Goal: Task Accomplishment & Management: Manage account settings

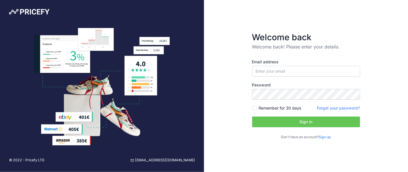
type input "[PERSON_NAME][EMAIL_ADDRESS][DOMAIN_NAME]"
click at [286, 122] on button "Sign in" at bounding box center [306, 122] width 108 height 11
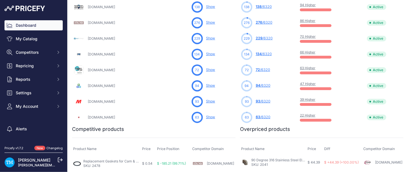
scroll to position [221, 0]
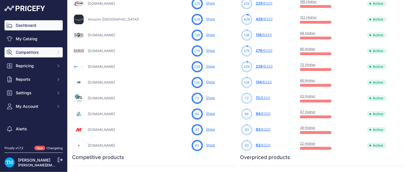
click at [33, 53] on span "Competitors" at bounding box center [34, 53] width 37 height 6
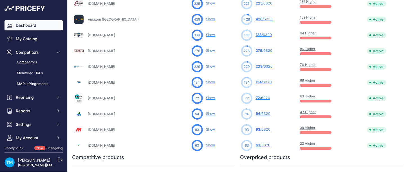
click at [30, 59] on link "Competitors" at bounding box center [34, 62] width 58 height 10
click at [33, 63] on link "Competitors" at bounding box center [34, 62] width 58 height 10
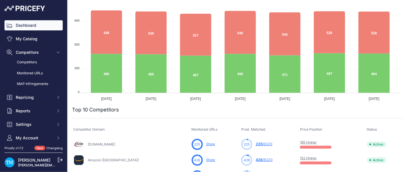
scroll to position [52, 0]
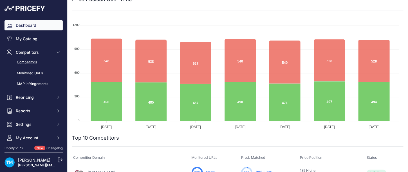
click at [25, 62] on link "Competitors" at bounding box center [34, 62] width 58 height 10
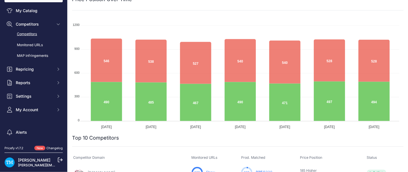
scroll to position [48, 0]
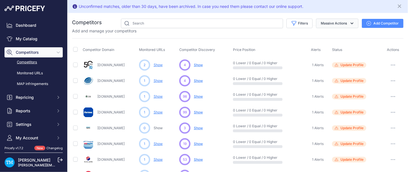
click at [344, 21] on button "Massive Actions" at bounding box center [337, 24] width 43 height 10
click at [171, 22] on input "text" at bounding box center [202, 24] width 162 height 10
click at [132, 27] on input "text" at bounding box center [202, 24] width 162 height 10
click at [301, 22] on button "Filters" at bounding box center [300, 24] width 26 height 10
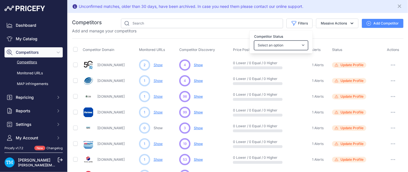
click at [294, 41] on select "Select an option Active Disabled Update Profile Pending Approval Hidden Archived" at bounding box center [281, 46] width 54 height 10
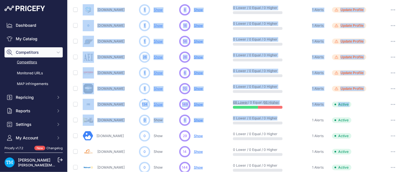
scroll to position [302, 0]
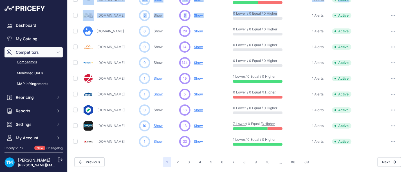
drag, startPoint x: 82, startPoint y: 61, endPoint x: 364, endPoint y: 135, distance: 291.0
copy tbody "New-line.com 2 Show You are not monitoring any URL of this competitor yet 4 ...…"
click at [176, 159] on button "2" at bounding box center [178, 162] width 9 height 10
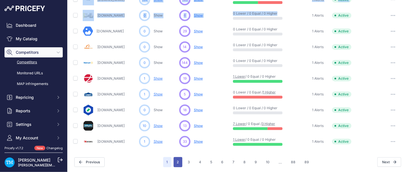
scroll to position [316, 0]
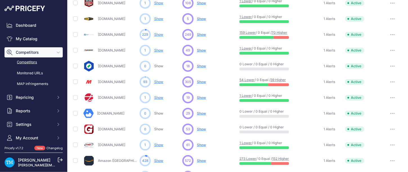
scroll to position [302, 0]
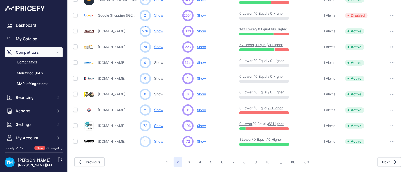
drag, startPoint x: 84, startPoint y: 59, endPoint x: 389, endPoint y: 142, distance: 316.1
copy table "Competitor Domain Monitored URLs Competitor Discovery Price Position Alerts Sta…"
click at [121, 59] on div "Walmart.com" at bounding box center [110, 62] width 54 height 11
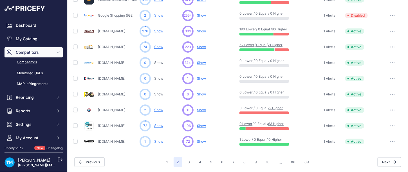
drag, startPoint x: 126, startPoint y: 141, endPoint x: 98, endPoint y: 139, distance: 28.5
click at [98, 139] on div "Nabcoparts.com" at bounding box center [110, 141] width 54 height 11
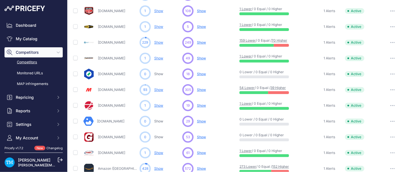
scroll to position [0, 0]
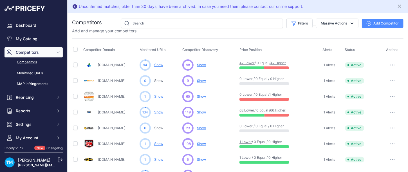
click at [103, 66] on link "Hosewarehouse.com" at bounding box center [111, 65] width 27 height 4
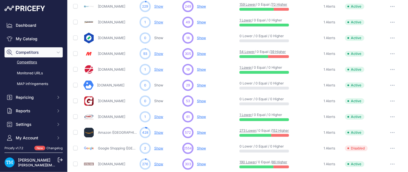
scroll to position [302, 0]
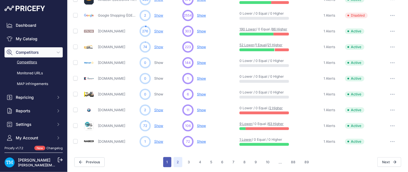
click at [163, 162] on button "1" at bounding box center [167, 162] width 8 height 10
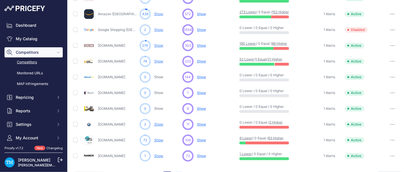
scroll to position [316, 0]
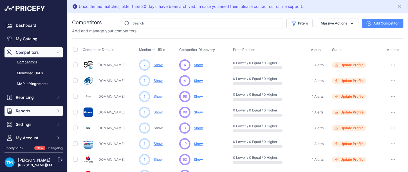
click at [22, 111] on span "Reports" at bounding box center [34, 111] width 37 height 6
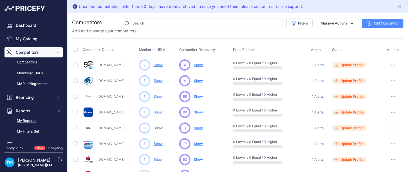
click at [28, 123] on link "My Reports" at bounding box center [34, 121] width 58 height 10
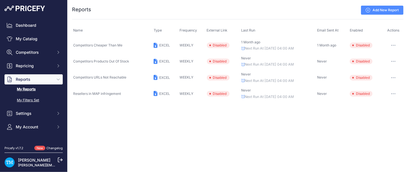
click at [23, 102] on link "My Filters Set" at bounding box center [34, 100] width 58 height 10
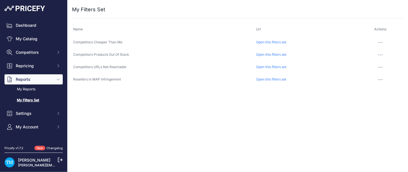
click at [169, 82] on td "Resellers in MAP infringement" at bounding box center [163, 79] width 183 height 12
click at [382, 81] on button "button" at bounding box center [380, 80] width 11 height 8
drag, startPoint x: 375, startPoint y: 93, endPoint x: 226, endPoint y: 103, distance: 150.1
click at [226, 103] on div "Close You are not connected to the internet. ..." at bounding box center [238, 86] width 341 height 172
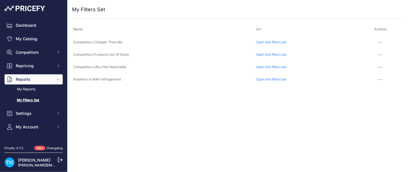
click at [221, 97] on div "Close You are not connected to the internet. ..." at bounding box center [238, 86] width 341 height 172
drag, startPoint x: 192, startPoint y: 86, endPoint x: 141, endPoint y: 102, distance: 53.5
click at [141, 102] on div "Close You are not connected to the internet. ..." at bounding box center [238, 86] width 341 height 172
click at [130, 95] on div "Close You are not connected to the internet. ..." at bounding box center [238, 86] width 341 height 172
click at [31, 118] on button "Settings" at bounding box center [34, 113] width 58 height 10
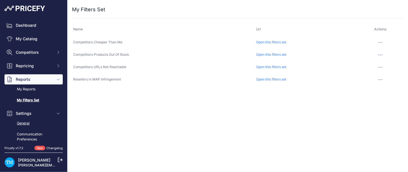
click at [27, 125] on link "General" at bounding box center [34, 124] width 58 height 10
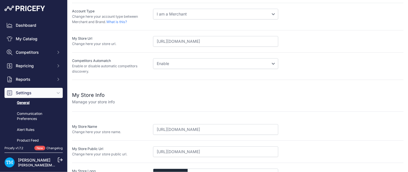
scroll to position [132, 0]
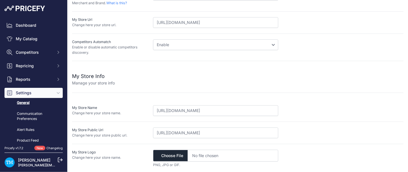
click at [319, 84] on div at bounding box center [259, 79] width 289 height 14
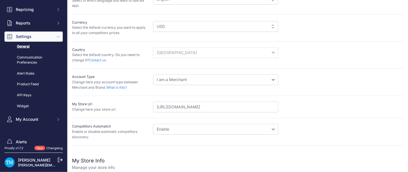
scroll to position [84, 0]
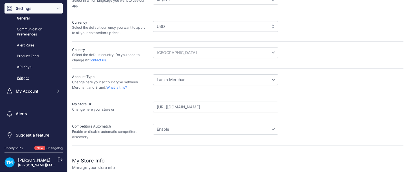
click at [29, 78] on link "Widget" at bounding box center [34, 78] width 58 height 10
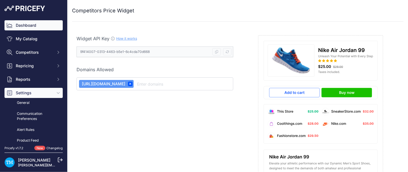
click at [24, 26] on link "Dashboard" at bounding box center [34, 25] width 58 height 10
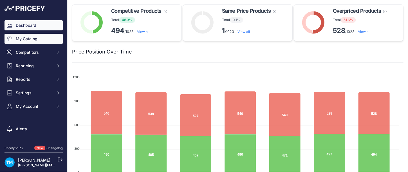
click at [25, 38] on link "My Catalog" at bounding box center [34, 39] width 58 height 10
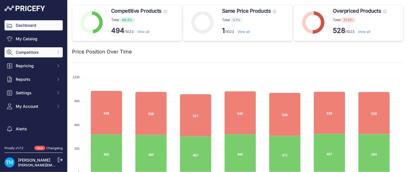
click at [28, 50] on span "Competitors" at bounding box center [34, 53] width 37 height 6
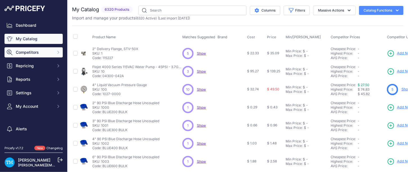
click at [32, 51] on span "Competitors" at bounding box center [34, 53] width 37 height 6
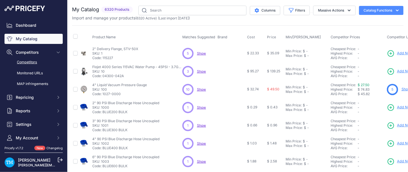
click at [25, 62] on link "Competitors" at bounding box center [34, 62] width 58 height 10
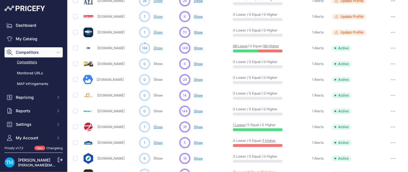
scroll to position [302, 0]
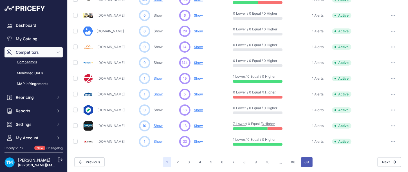
click at [305, 164] on button "89" at bounding box center [307, 162] width 11 height 10
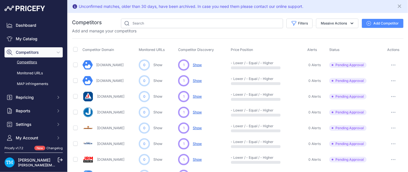
click at [204, 10] on div "Unconfirmed matches, older than 30 days, have been archived. In case you need t…" at bounding box center [238, 6] width 341 height 13
click at [300, 6] on div "Unconfirmed matches, older than 30 days, have been archived. In case you need t…" at bounding box center [191, 7] width 225 height 6
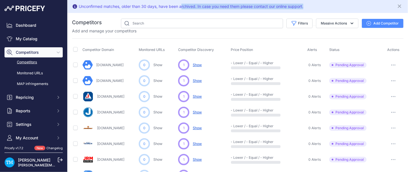
drag, startPoint x: 321, startPoint y: 8, endPoint x: 182, endPoint y: 8, distance: 139.1
click at [182, 8] on div "Unconfirmed matches, older than 30 days, have been archived. In case you need t…" at bounding box center [238, 6] width 332 height 8
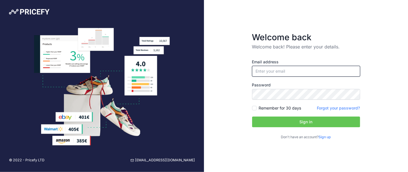
type input "[PERSON_NAME][EMAIL_ADDRESS][DOMAIN_NAME]"
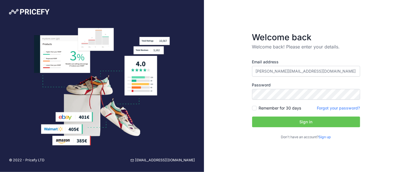
click at [24, 80] on div at bounding box center [102, 87] width 204 height 118
click at [314, 120] on button "Sign in" at bounding box center [306, 122] width 108 height 11
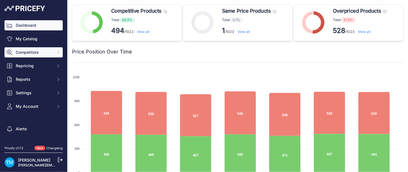
click at [31, 55] on button "Competitors" at bounding box center [34, 52] width 58 height 10
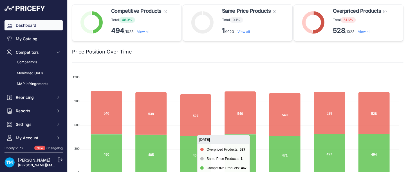
click at [72, 164] on foreignobject at bounding box center [236, 126] width 328 height 113
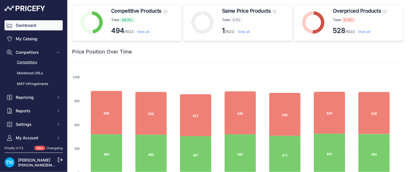
click at [28, 62] on link "Competitors" at bounding box center [34, 62] width 58 height 10
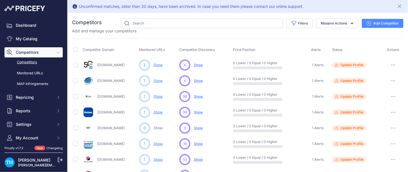
click at [24, 64] on link "Competitors" at bounding box center [34, 62] width 58 height 10
click at [349, 168] on td "Update Profile Please add a product’s URL for this competitor to complete the c…" at bounding box center [357, 176] width 52 height 16
click at [295, 26] on button "Filters" at bounding box center [300, 24] width 26 height 10
click at [294, 48] on select "Select an option Active Disabled Update Profile Pending Approval Hidden Archived" at bounding box center [281, 46] width 54 height 10
select select "999"
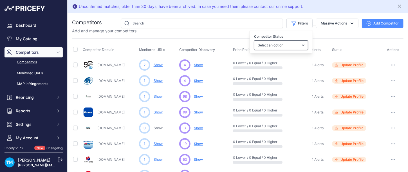
click at [254, 41] on select "Select an option Active Disabled Update Profile Pending Approval Hidden Archived" at bounding box center [281, 46] width 54 height 10
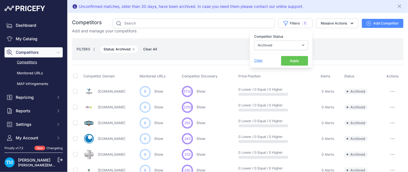
click at [289, 61] on button "Apply" at bounding box center [294, 61] width 27 height 10
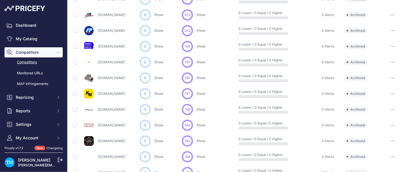
scroll to position [328, 0]
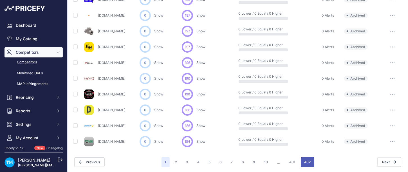
click at [306, 161] on button "402" at bounding box center [307, 162] width 13 height 10
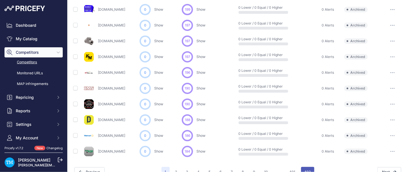
scroll to position [338, 0]
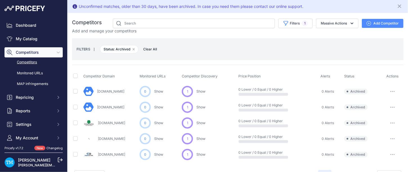
scroll to position [13, 0]
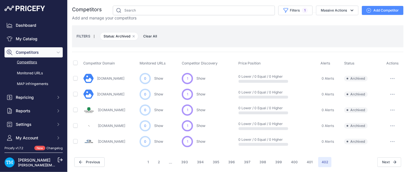
click at [113, 109] on link "Cedar-rapids.org" at bounding box center [111, 110] width 27 height 4
click at [153, 161] on div "1 2 ... 393 394 395 396" at bounding box center [238, 162] width 188 height 10
click at [157, 162] on button "2" at bounding box center [159, 162] width 9 height 10
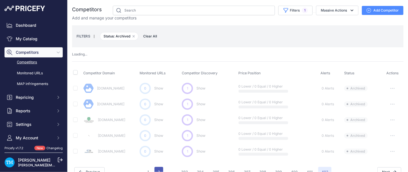
scroll to position [23, 0]
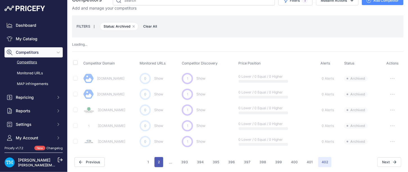
click at [161, 161] on button "2" at bounding box center [159, 162] width 9 height 10
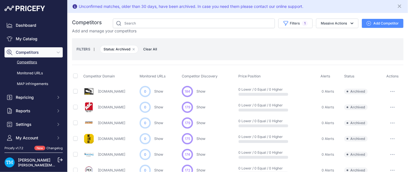
click at [197, 77] on span "Competitor Discovery" at bounding box center [200, 76] width 36 height 4
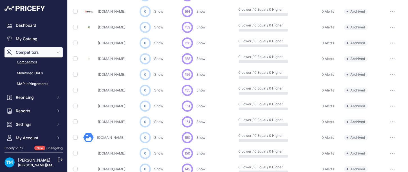
scroll to position [328, 0]
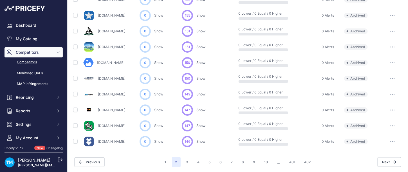
click at [112, 127] on link "[DOMAIN_NAME]" at bounding box center [111, 126] width 27 height 4
click at [188, 124] on span "147" at bounding box center [188, 125] width 6 height 5
click at [191, 123] on div "147" at bounding box center [187, 125] width 11 height 11
click at [391, 125] on icon "button" at bounding box center [393, 125] width 5 height 1
click at [383, 136] on button "Restore" at bounding box center [385, 137] width 36 height 9
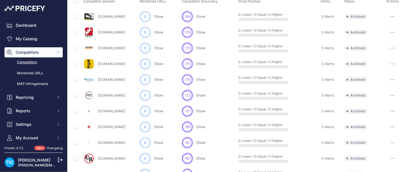
scroll to position [0, 0]
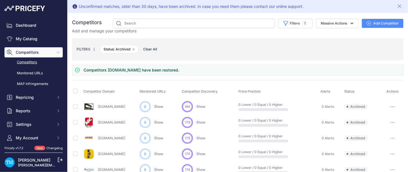
click at [95, 50] on small "|" at bounding box center [94, 49] width 8 height 3
click at [35, 61] on link "Competitors" at bounding box center [34, 62] width 58 height 10
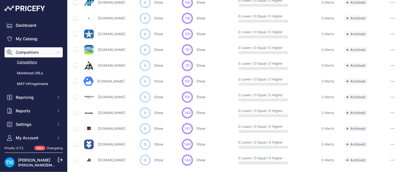
scroll to position [328, 0]
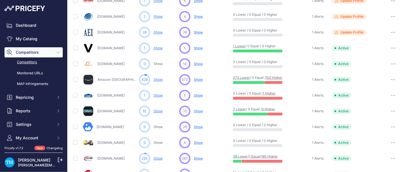
scroll to position [302, 0]
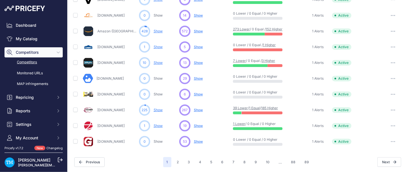
click at [200, 125] on span "Show" at bounding box center [198, 126] width 9 height 4
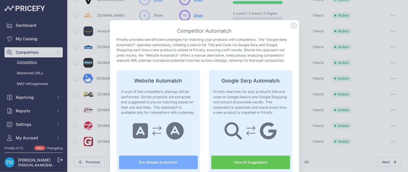
click at [293, 24] on icon at bounding box center [294, 26] width 6 height 6
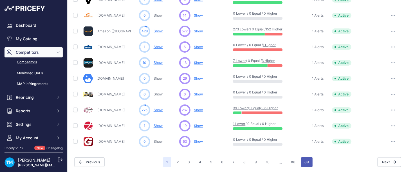
click at [308, 159] on button "89" at bounding box center [307, 162] width 11 height 10
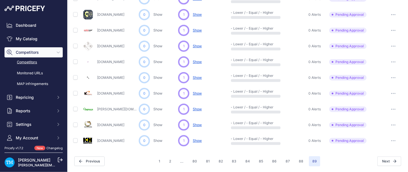
scroll to position [207, 0]
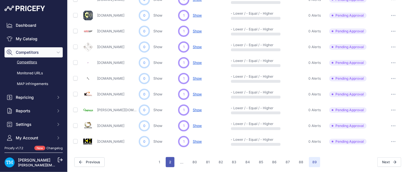
click at [170, 162] on button "2" at bounding box center [170, 162] width 9 height 10
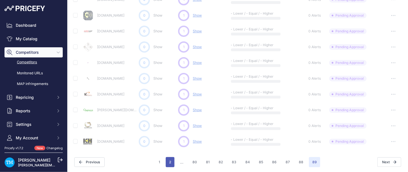
click at [170, 162] on button "2" at bounding box center [170, 162] width 9 height 10
click at [181, 162] on span "..." at bounding box center [182, 162] width 10 height 10
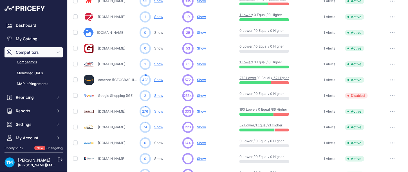
scroll to position [302, 0]
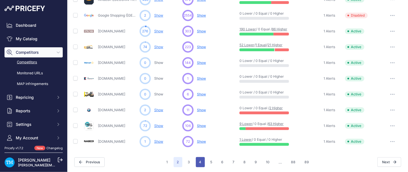
click at [200, 164] on button "4" at bounding box center [200, 162] width 9 height 10
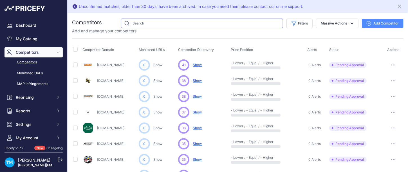
click at [169, 22] on input "text" at bounding box center [202, 24] width 162 height 10
type input "paul"
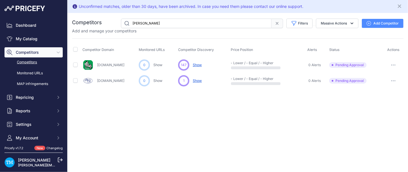
click at [202, 63] on p "Show Discovering..." at bounding box center [197, 65] width 9 height 5
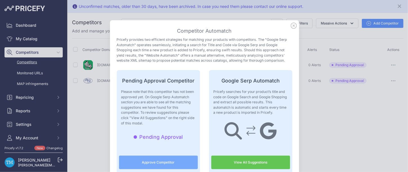
click at [232, 162] on link "View All Suggestions" at bounding box center [250, 163] width 79 height 14
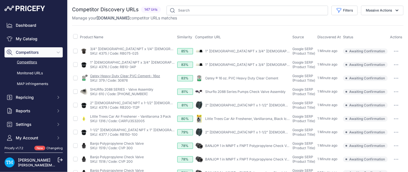
click at [137, 75] on link "Oatey Heavy Duty Clear PVC Cement- 16oz" at bounding box center [125, 76] width 70 height 4
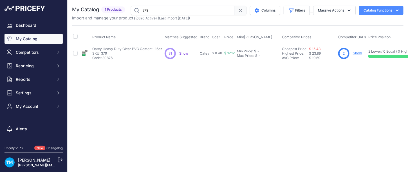
click at [179, 55] on div "31 31 Show Discovering..." at bounding box center [181, 53] width 33 height 11
click at [182, 52] on span "Show" at bounding box center [183, 53] width 9 height 4
